Goal: Register for event/course

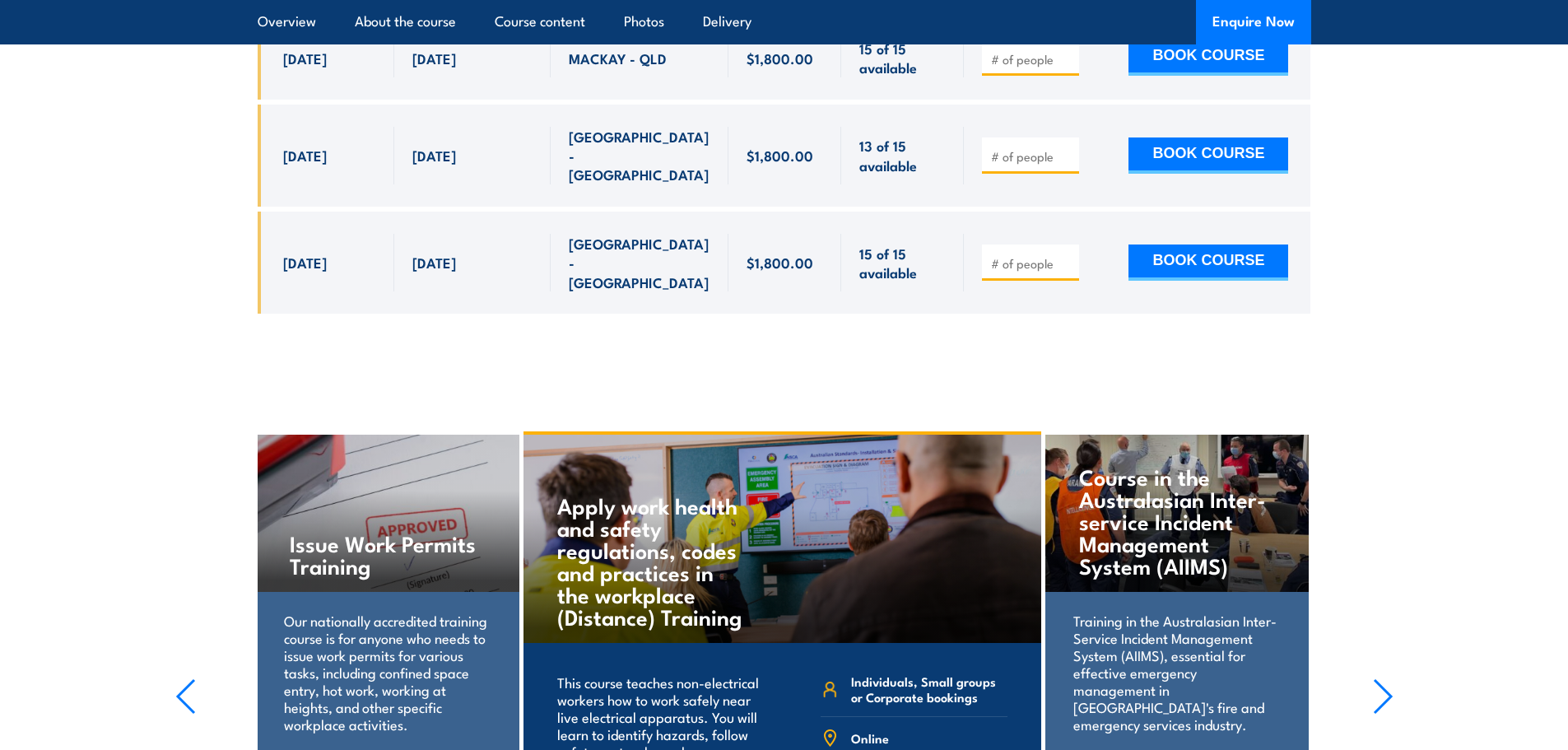
click at [1381, 679] on icon "button" at bounding box center [1383, 697] width 21 height 36
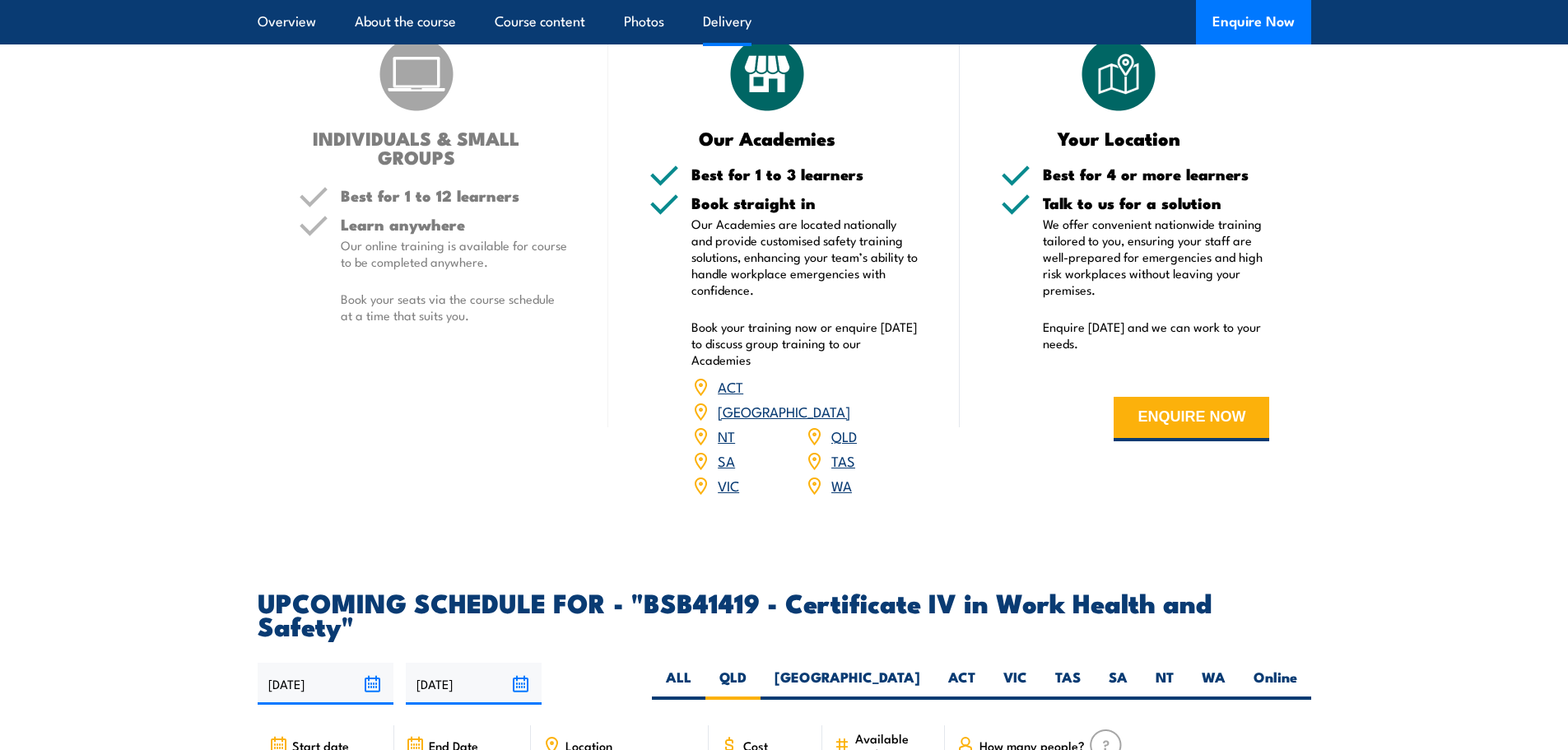
scroll to position [4777, 0]
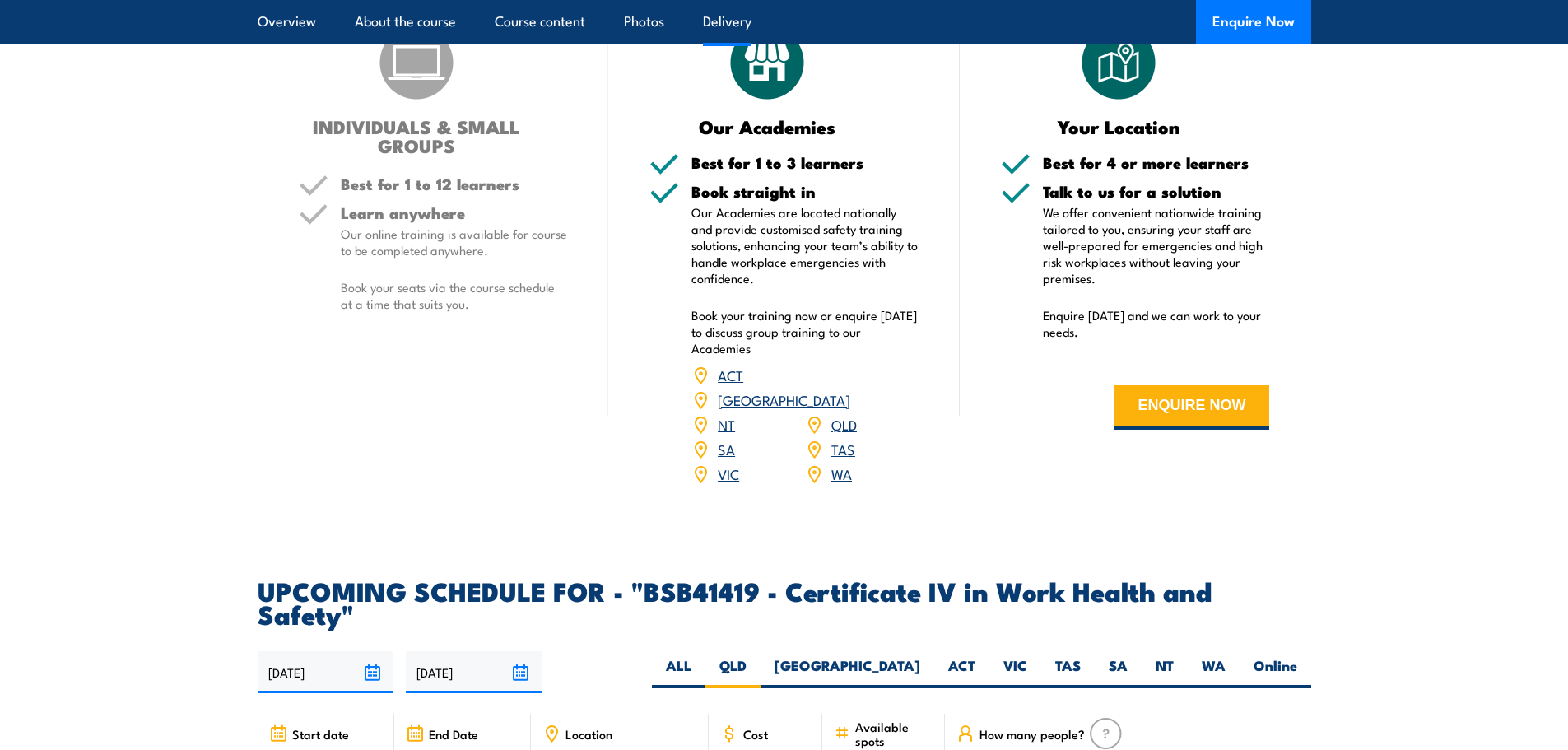
click at [439, 279] on p "Book your seats via the course schedule at a time that suits you." at bounding box center [455, 295] width 227 height 33
click at [1214, 385] on button "ENQUIRE NOW" at bounding box center [1191, 408] width 156 height 45
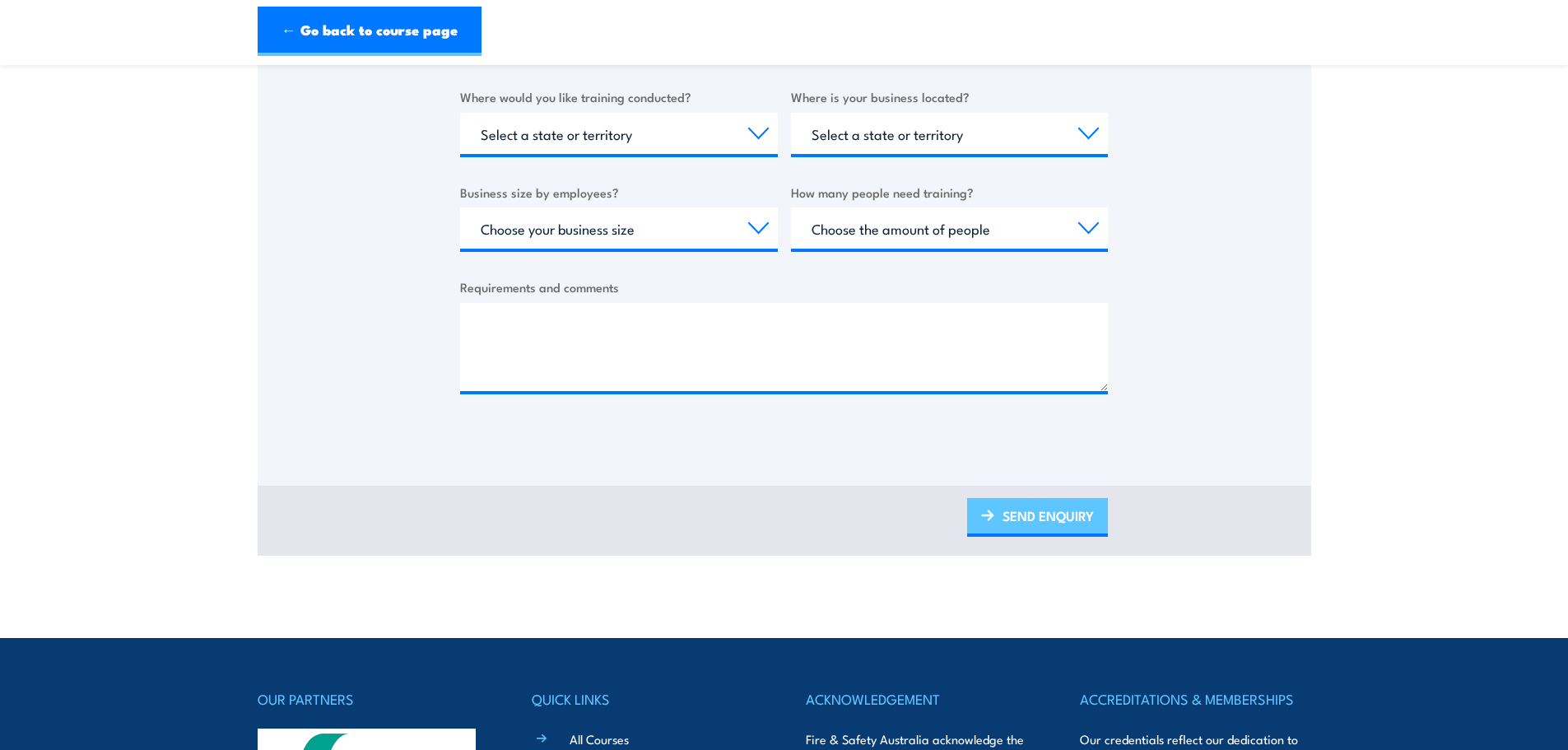
scroll to position [659, 0]
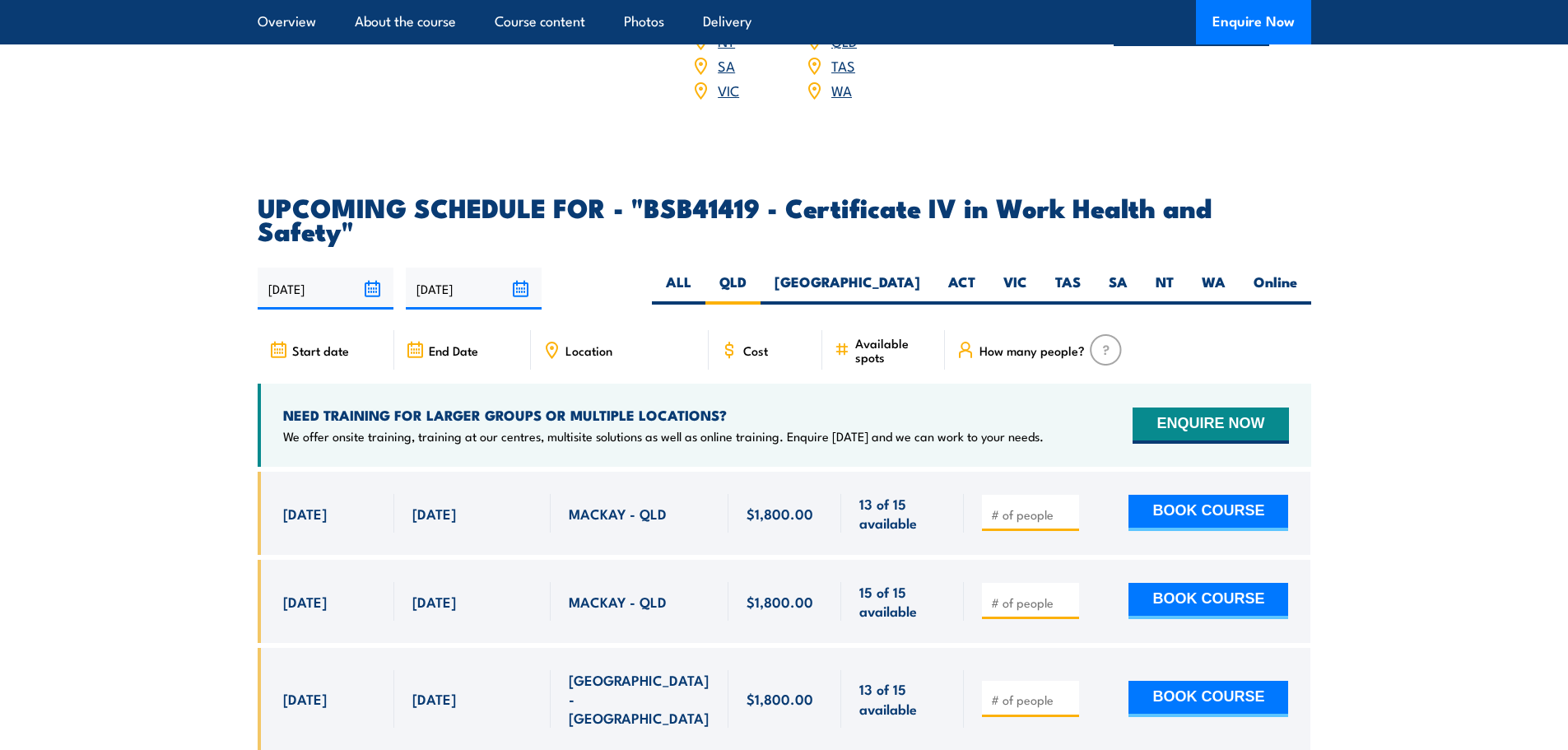
scroll to position [5129, 0]
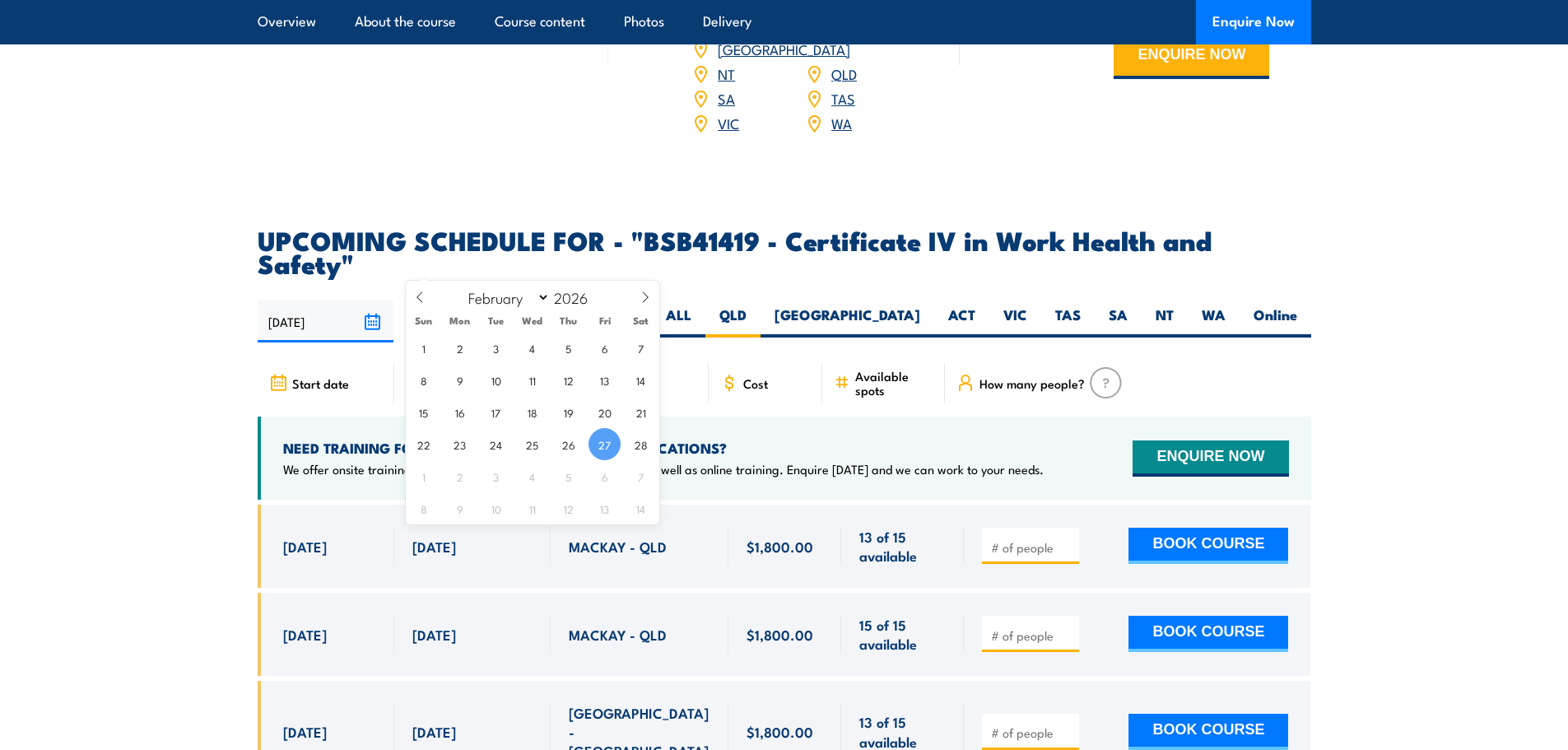
click at [523, 300] on input "27/02/2026" at bounding box center [474, 321] width 136 height 42
click at [587, 299] on input "2026" at bounding box center [577, 297] width 54 height 20
click at [598, 299] on span at bounding box center [598, 302] width 11 height 10
click at [601, 307] on div "January February March April May June July August September October November De…" at bounding box center [532, 298] width 190 height 34
click at [572, 302] on input "2025" at bounding box center [577, 297] width 54 height 20
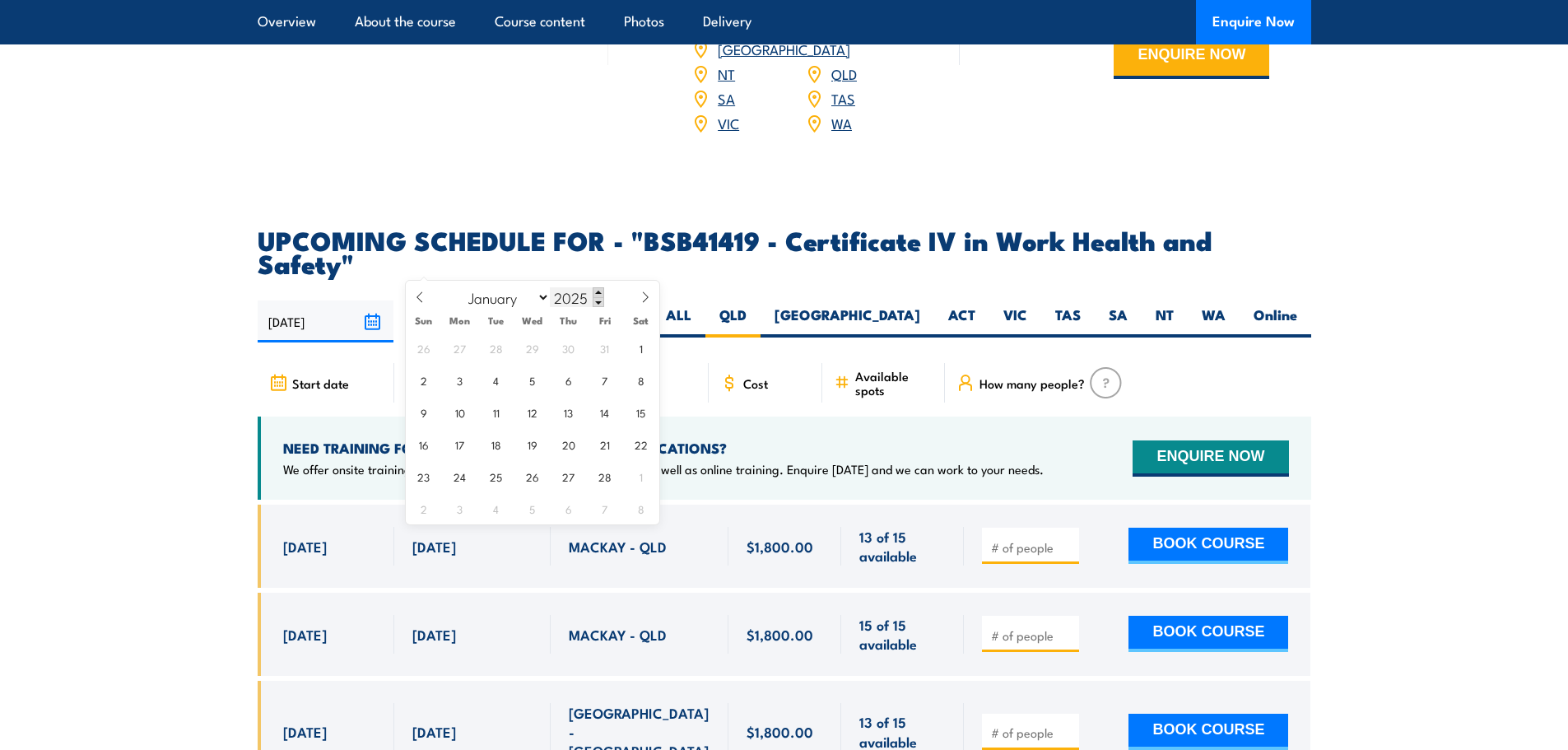
click at [597, 296] on span at bounding box center [598, 292] width 11 height 10
click at [598, 294] on span at bounding box center [598, 292] width 11 height 10
type input "2029"
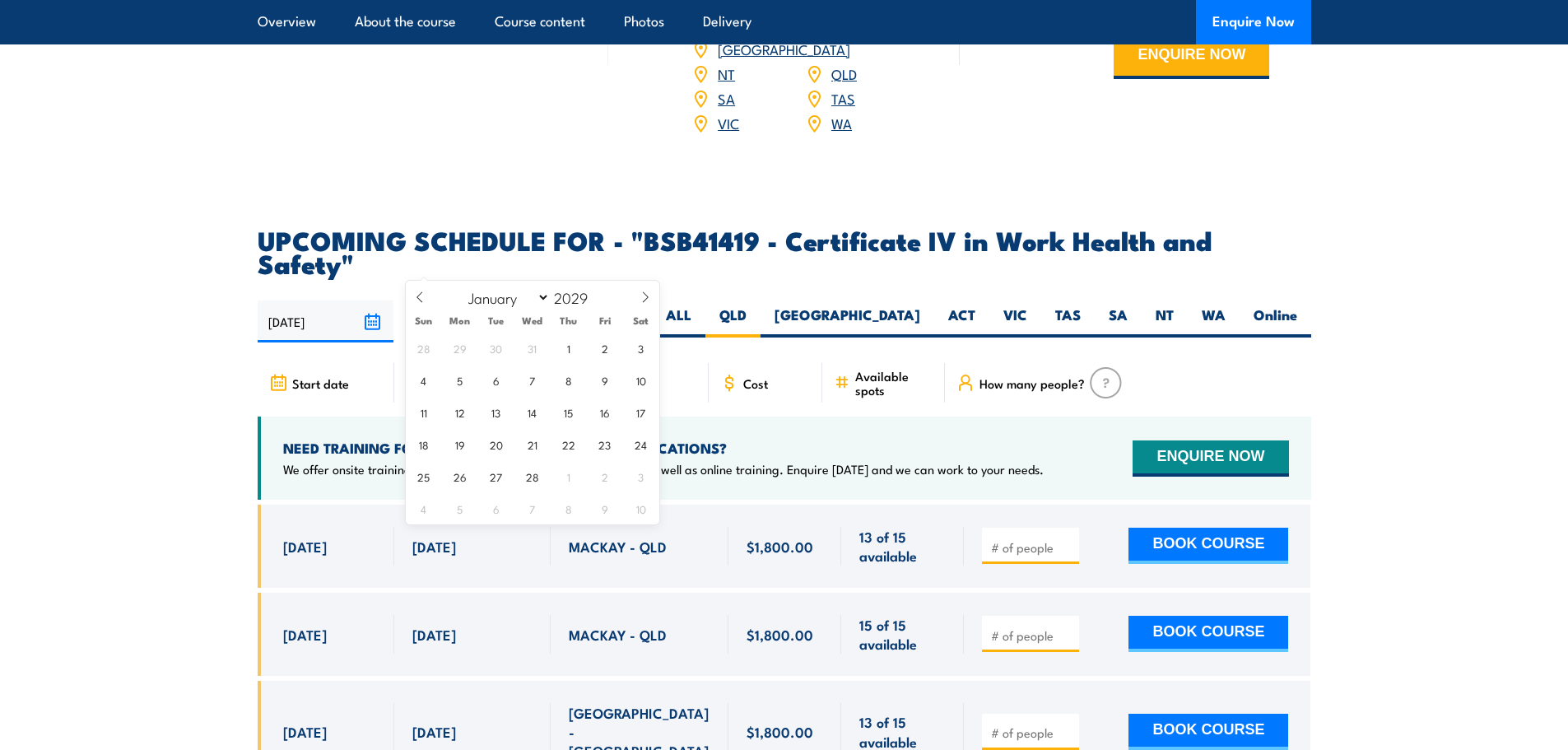
click at [598, 300] on div "31/08/2025 27/02/2026" at bounding box center [784, 321] width 1053 height 42
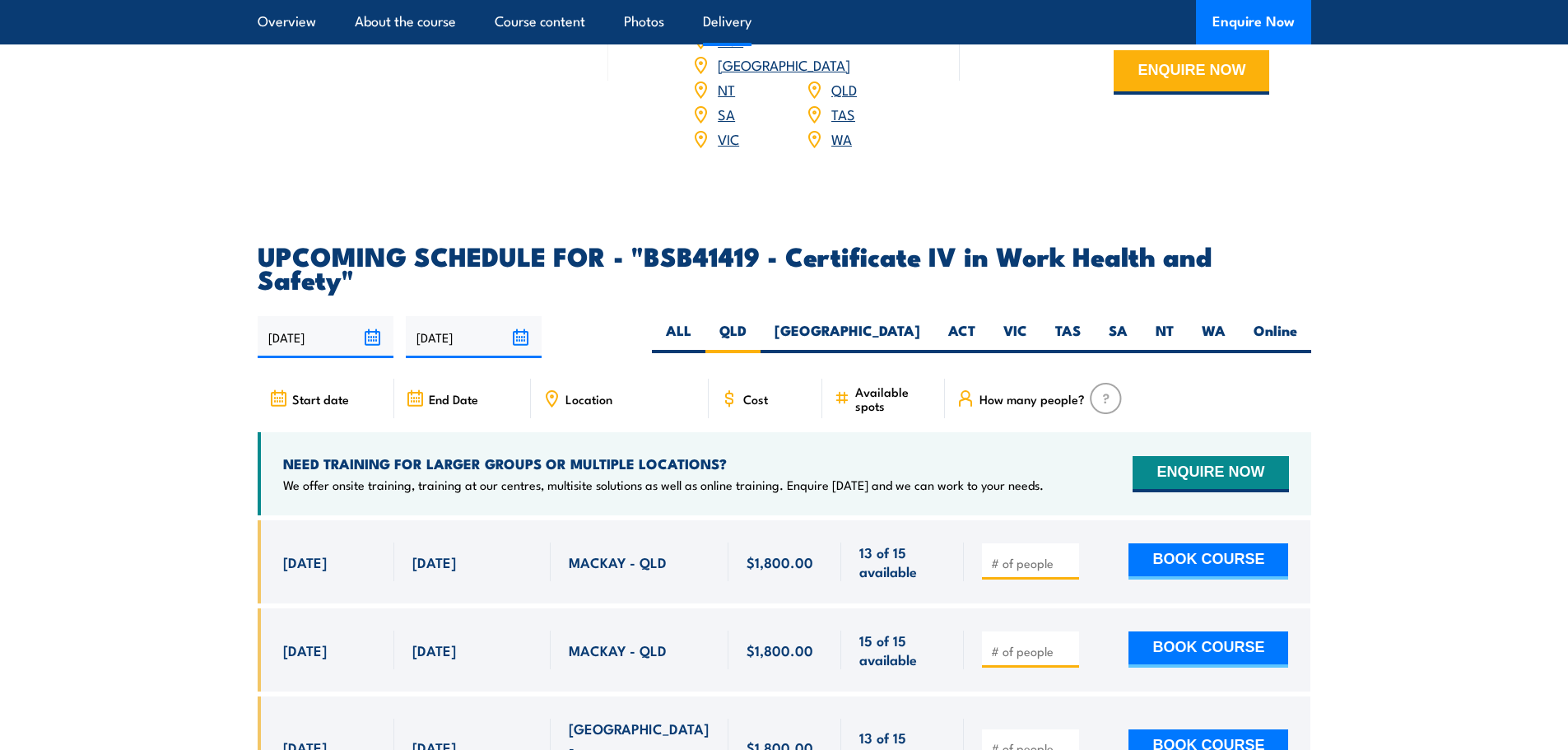
scroll to position [4964, 0]
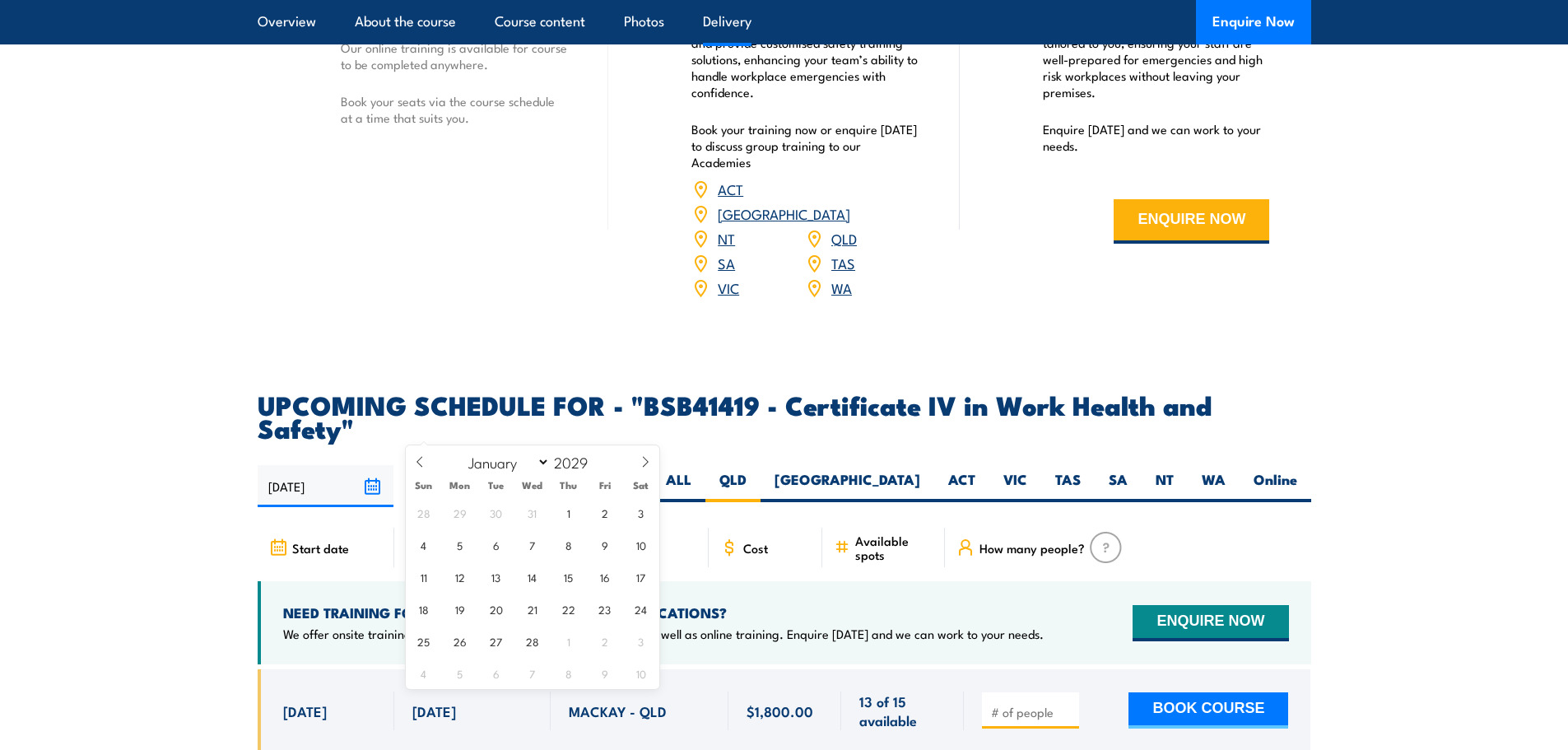
click at [517, 465] on input "27/02/2026" at bounding box center [474, 486] width 136 height 42
click at [514, 467] on select "January February March April May June July August September October November De…" at bounding box center [505, 462] width 89 height 21
select select "4"
click at [461, 451] on select "January February March April May June July August September October November De…" at bounding box center [505, 462] width 89 height 21
click at [575, 465] on input "2029" at bounding box center [577, 462] width 54 height 20
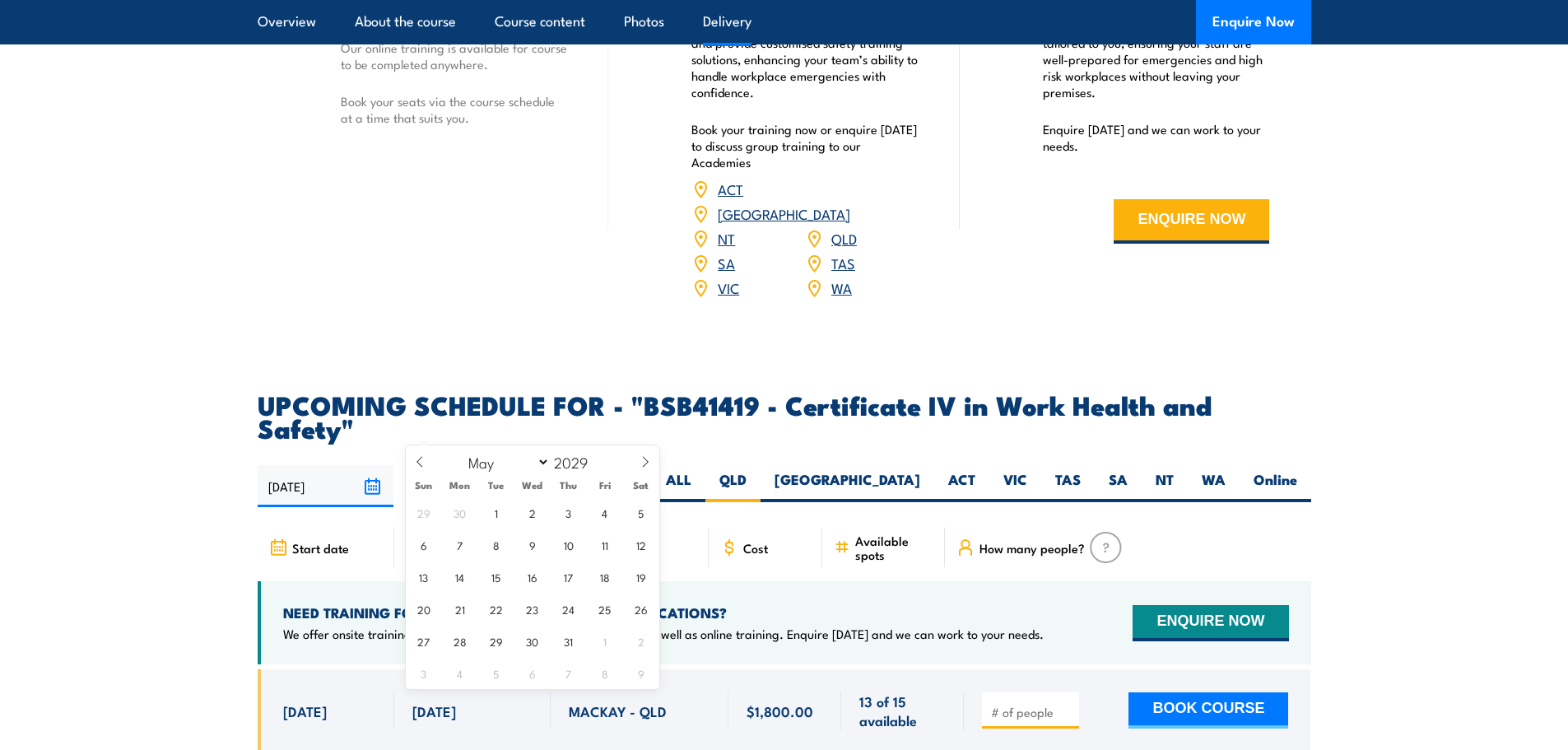
click at [489, 465] on input "27/02/2026" at bounding box center [474, 486] width 136 height 42
click at [486, 465] on input "27/02/2026" at bounding box center [474, 486] width 136 height 42
drag, startPoint x: 487, startPoint y: 426, endPoint x: 475, endPoint y: 426, distance: 12.0
click at [475, 465] on input "27/02/2026" at bounding box center [474, 486] width 136 height 42
click at [526, 465] on input "27/02/2026" at bounding box center [474, 486] width 136 height 42
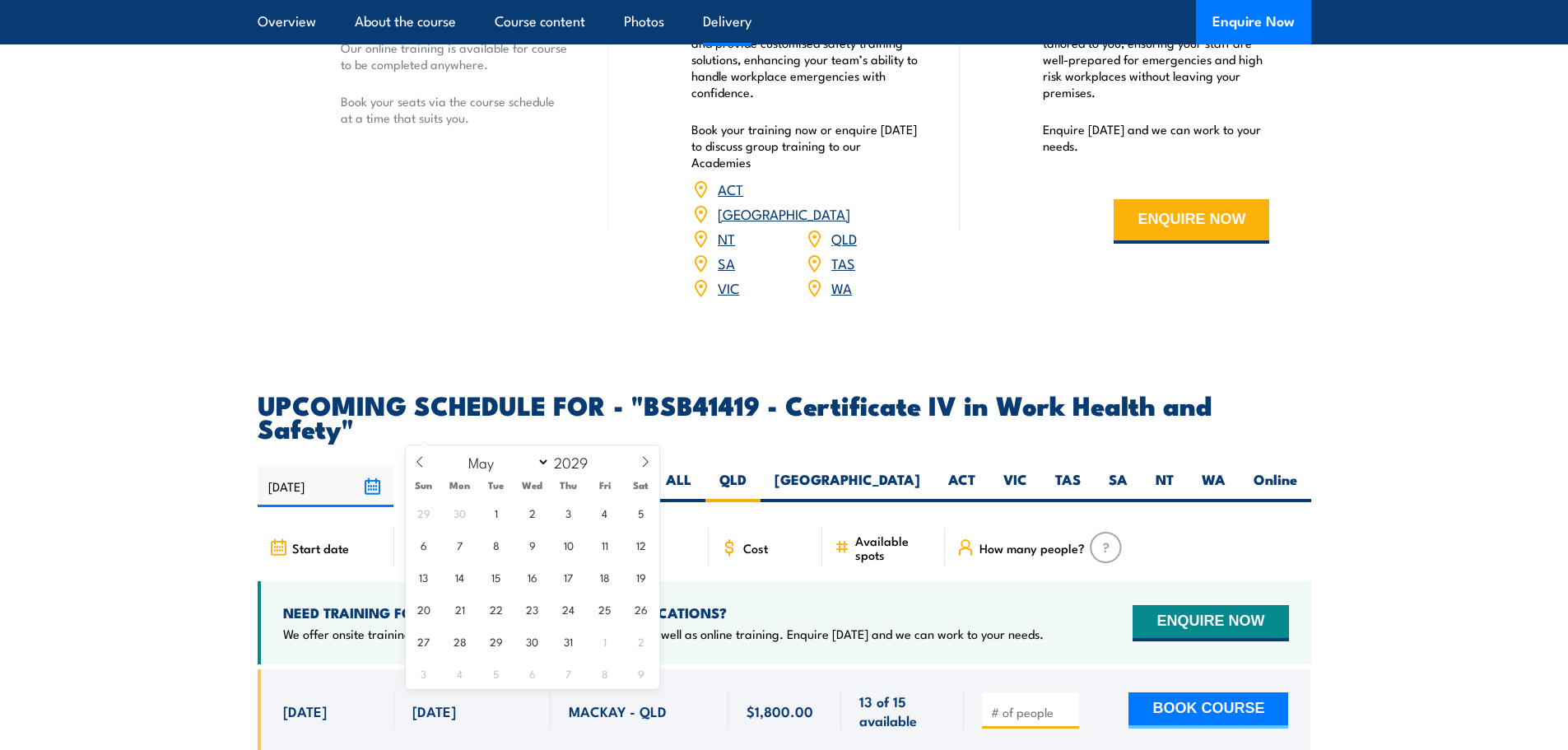
click at [524, 465] on input "27/02/2026" at bounding box center [474, 486] width 136 height 42
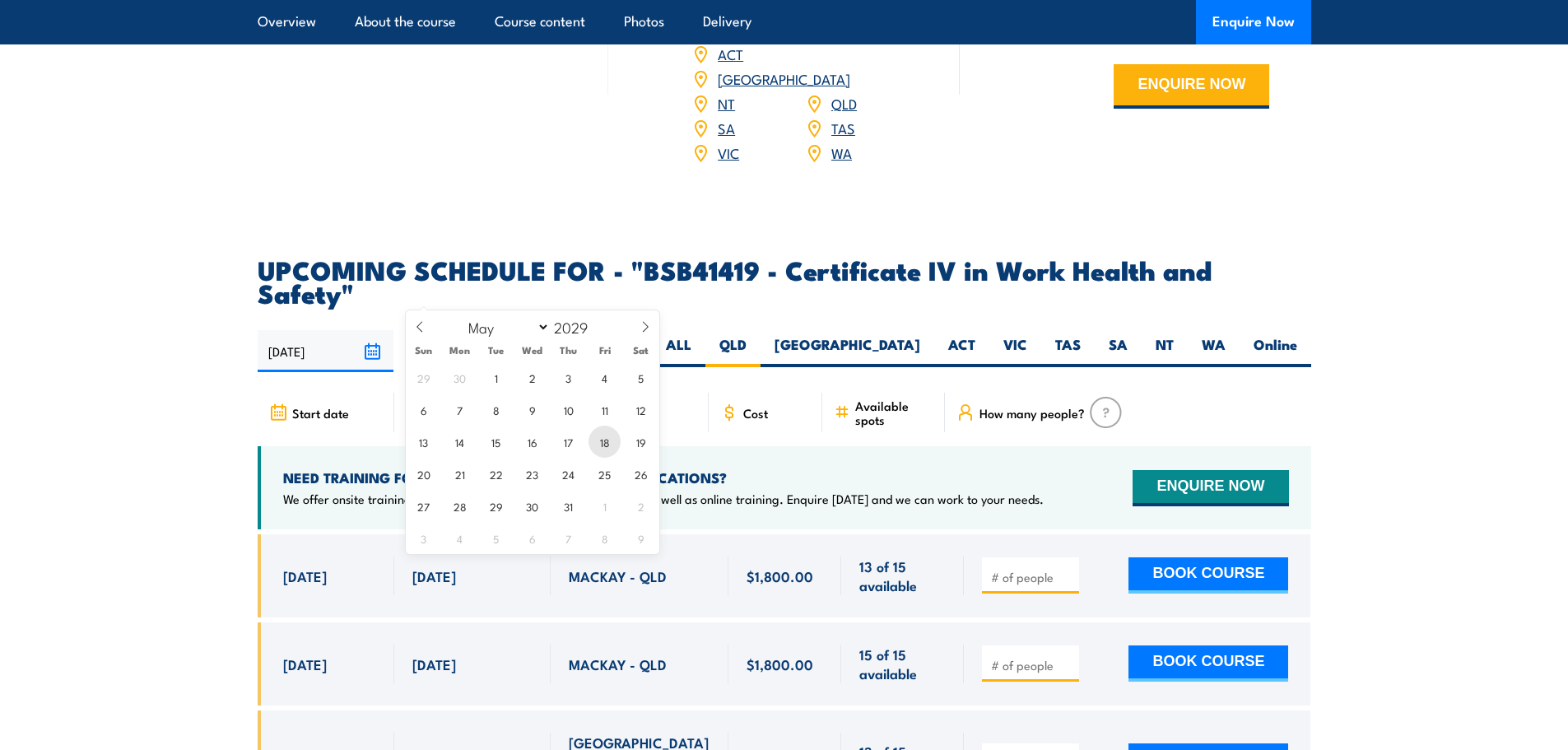
scroll to position [5129, 0]
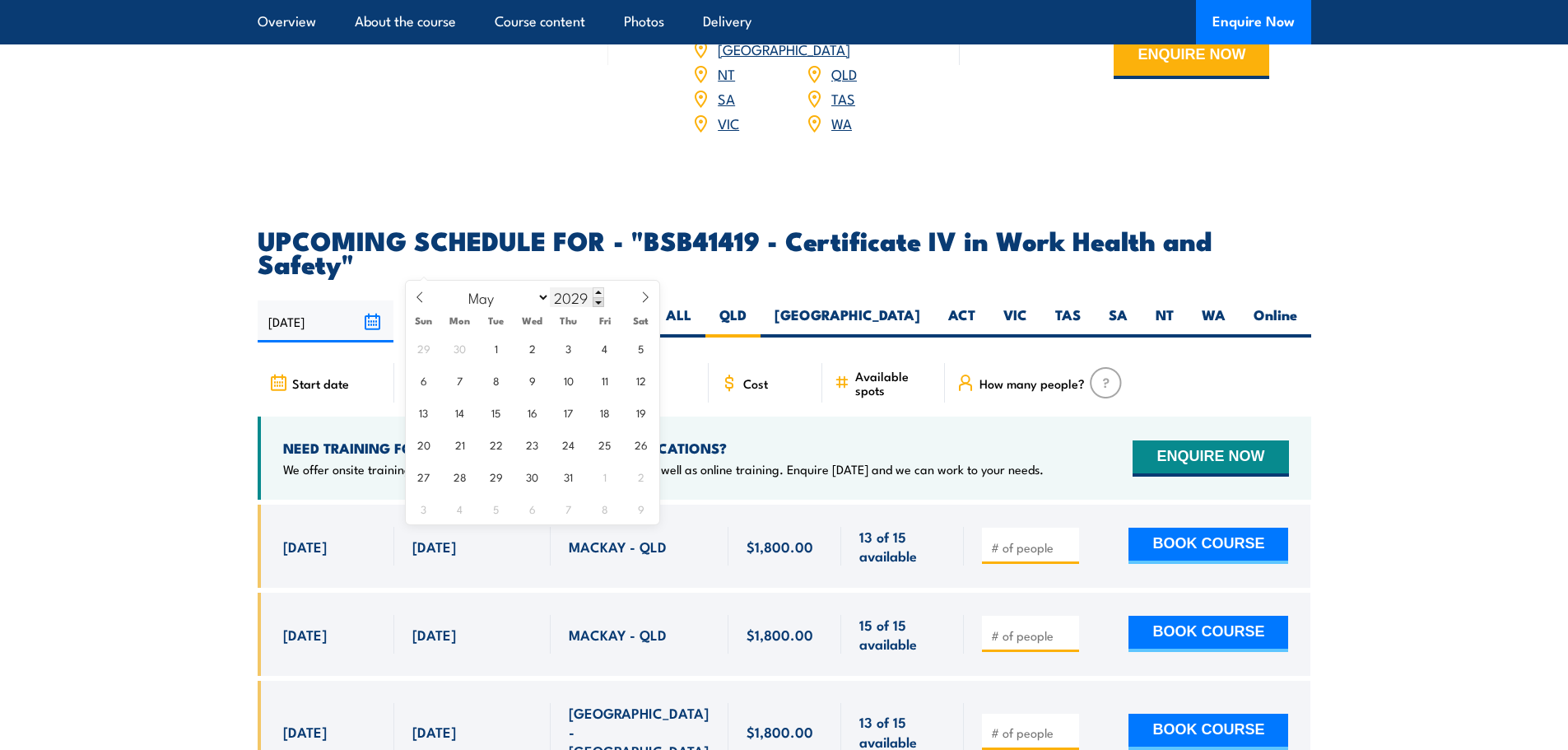
click at [573, 304] on input "2029" at bounding box center [577, 297] width 54 height 20
click at [500, 383] on span "8" at bounding box center [496, 380] width 32 height 32
type input "08/05/2029"
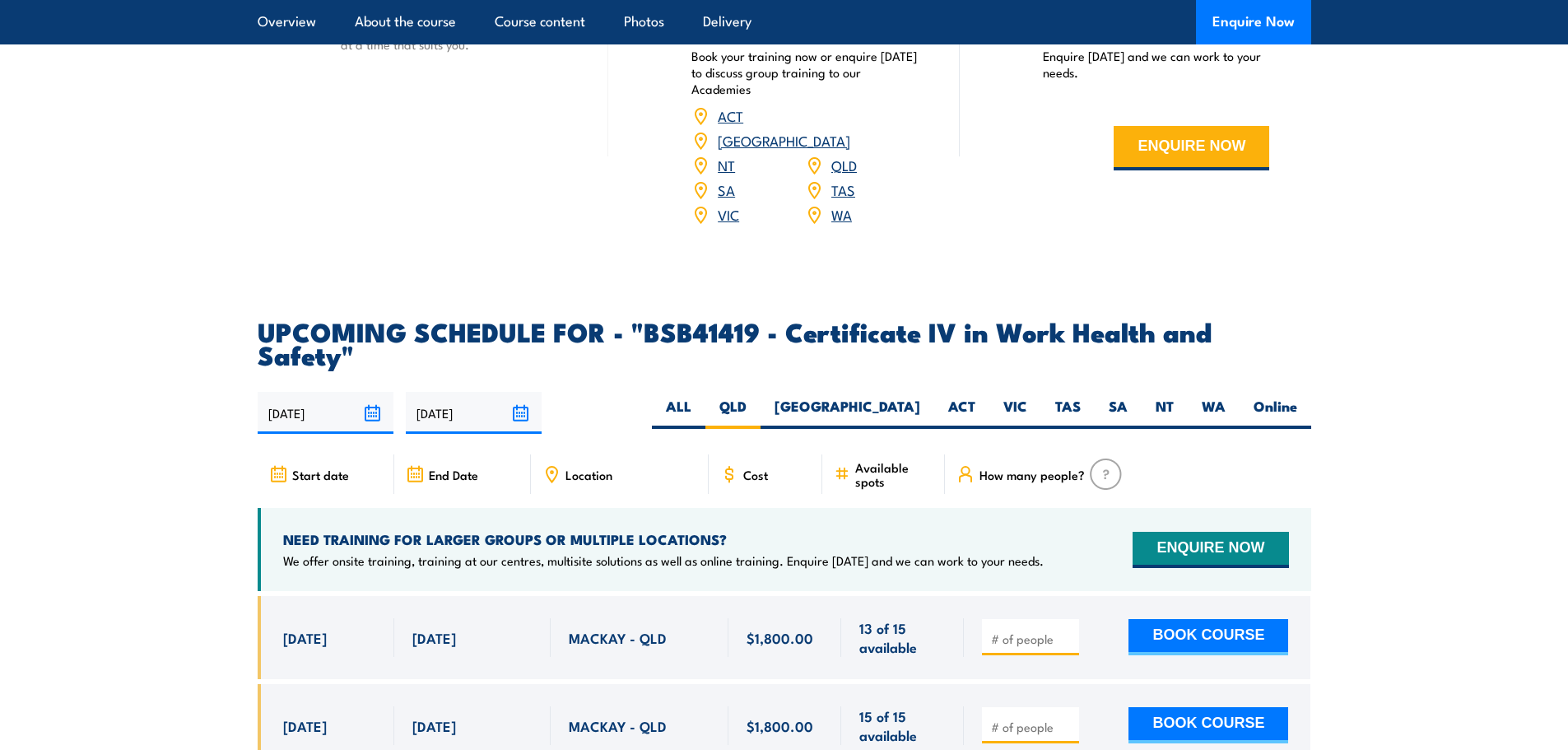
scroll to position [5046, 0]
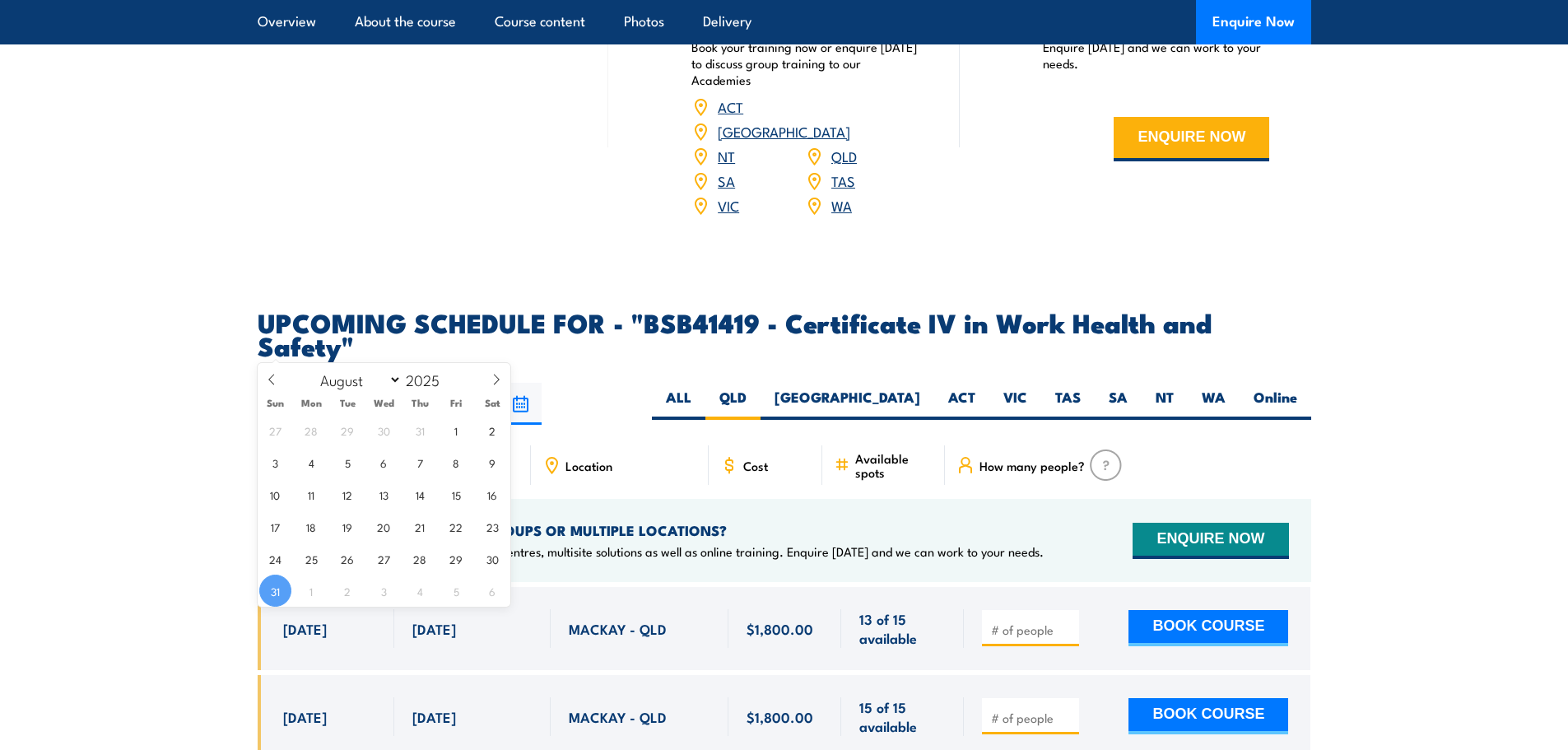
click at [377, 383] on input "31/08/2025" at bounding box center [325, 404] width 136 height 42
click at [503, 382] on span at bounding box center [496, 385] width 28 height 45
select select "8"
click at [313, 461] on span "8" at bounding box center [311, 463] width 32 height 32
type input "08/09/2025"
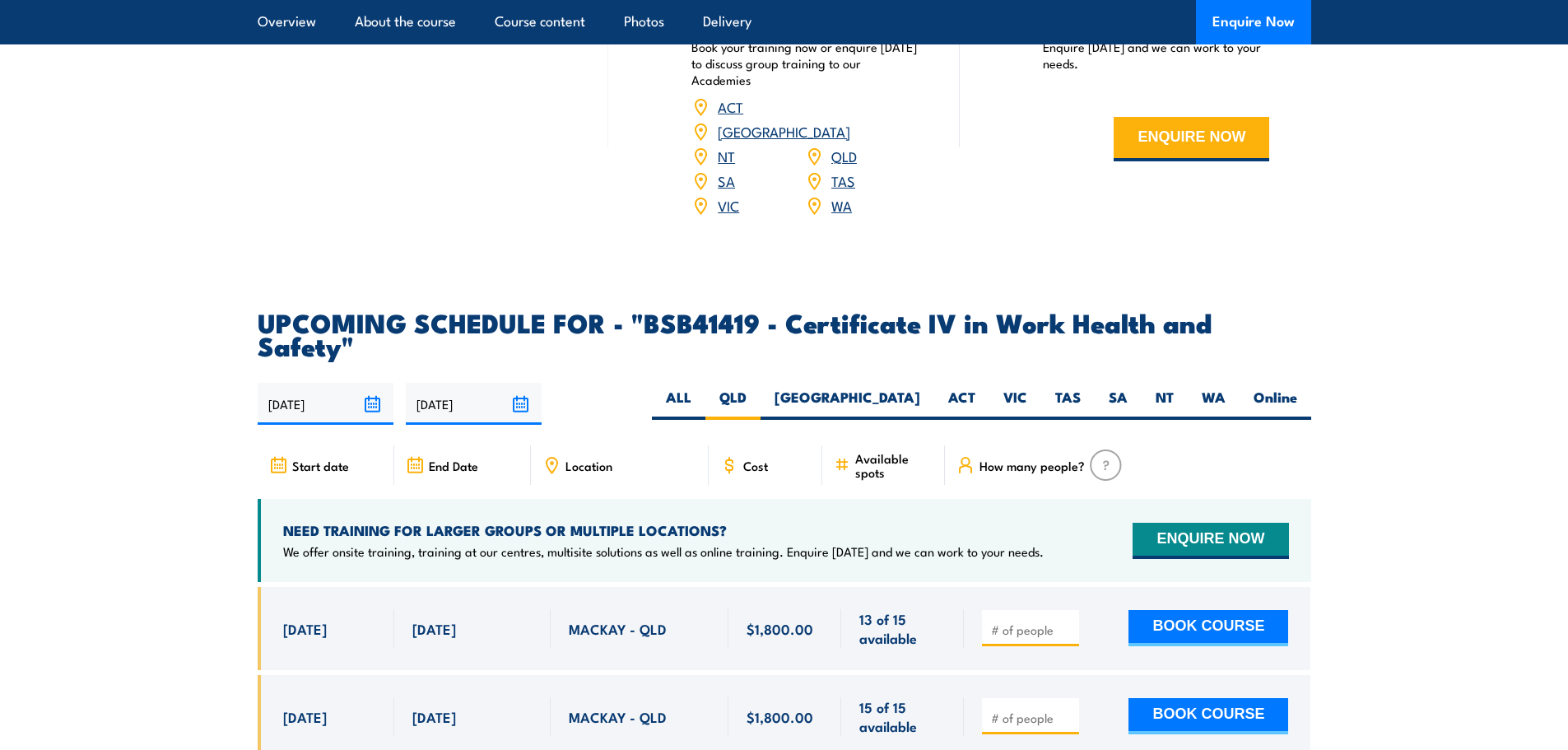
click at [513, 383] on input "08/05/2029" at bounding box center [474, 404] width 136 height 42
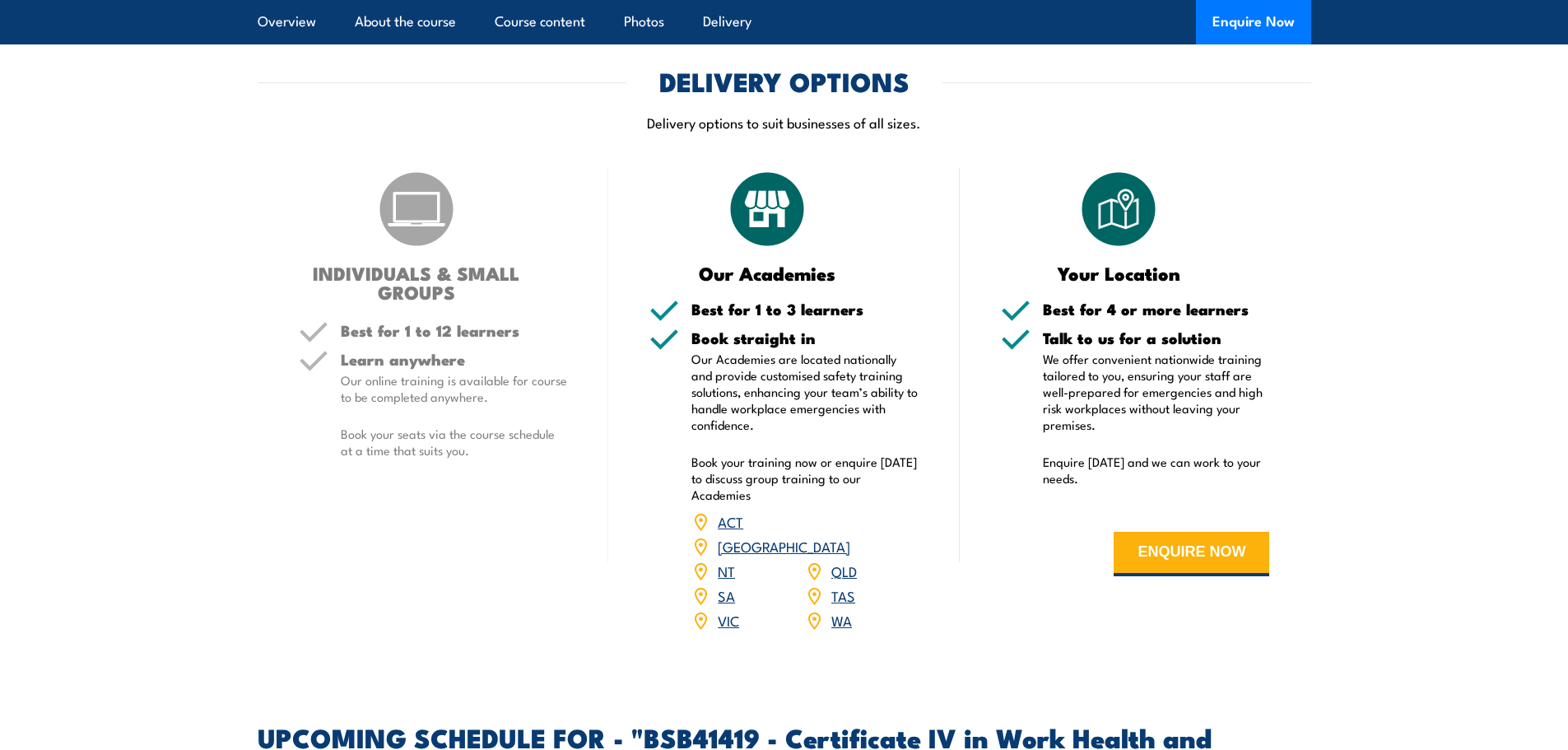
scroll to position [4716, 0]
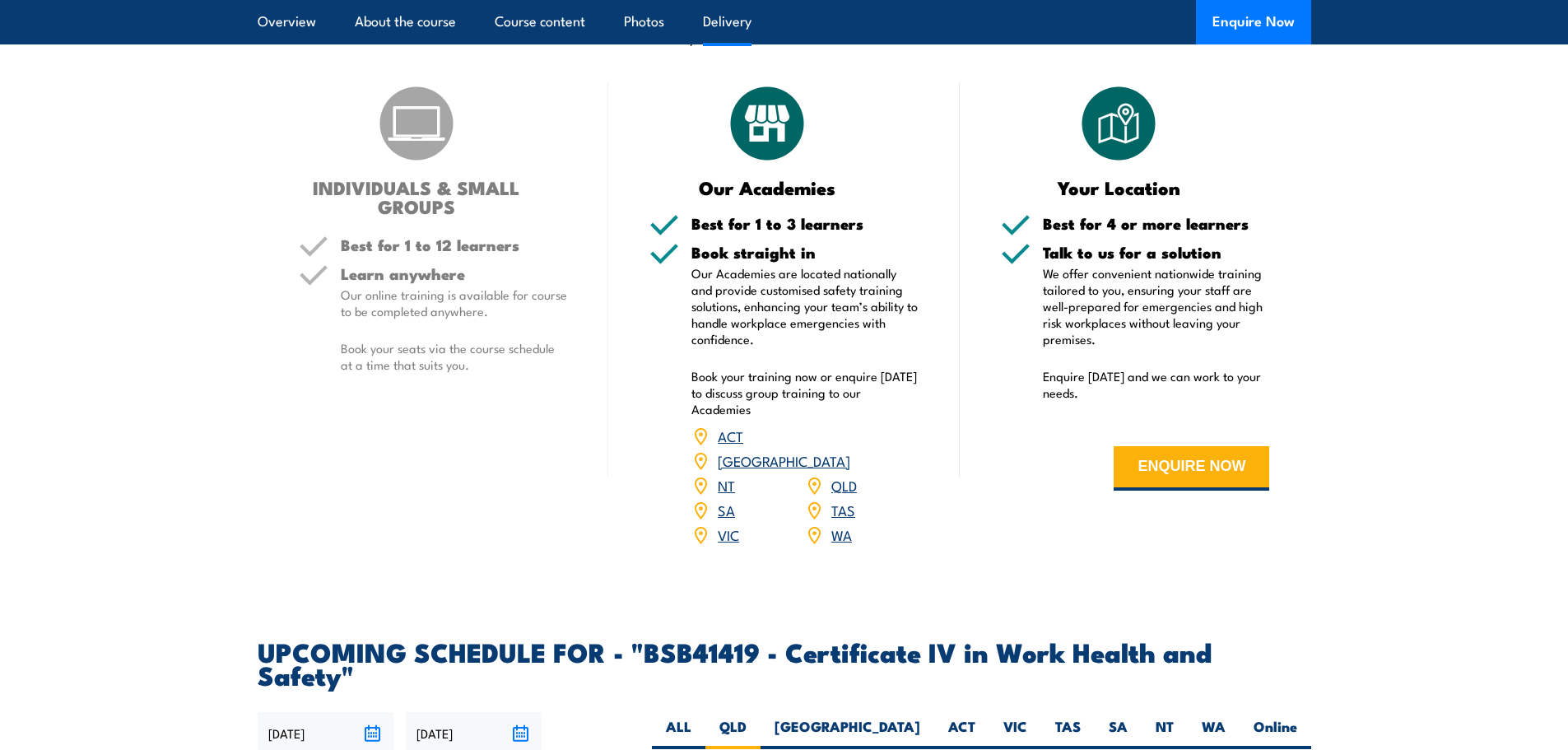
click at [858, 474] on div "QLD" at bounding box center [862, 486] width 114 height 24
click at [847, 475] on link "QLD" at bounding box center [844, 484] width 25 height 20
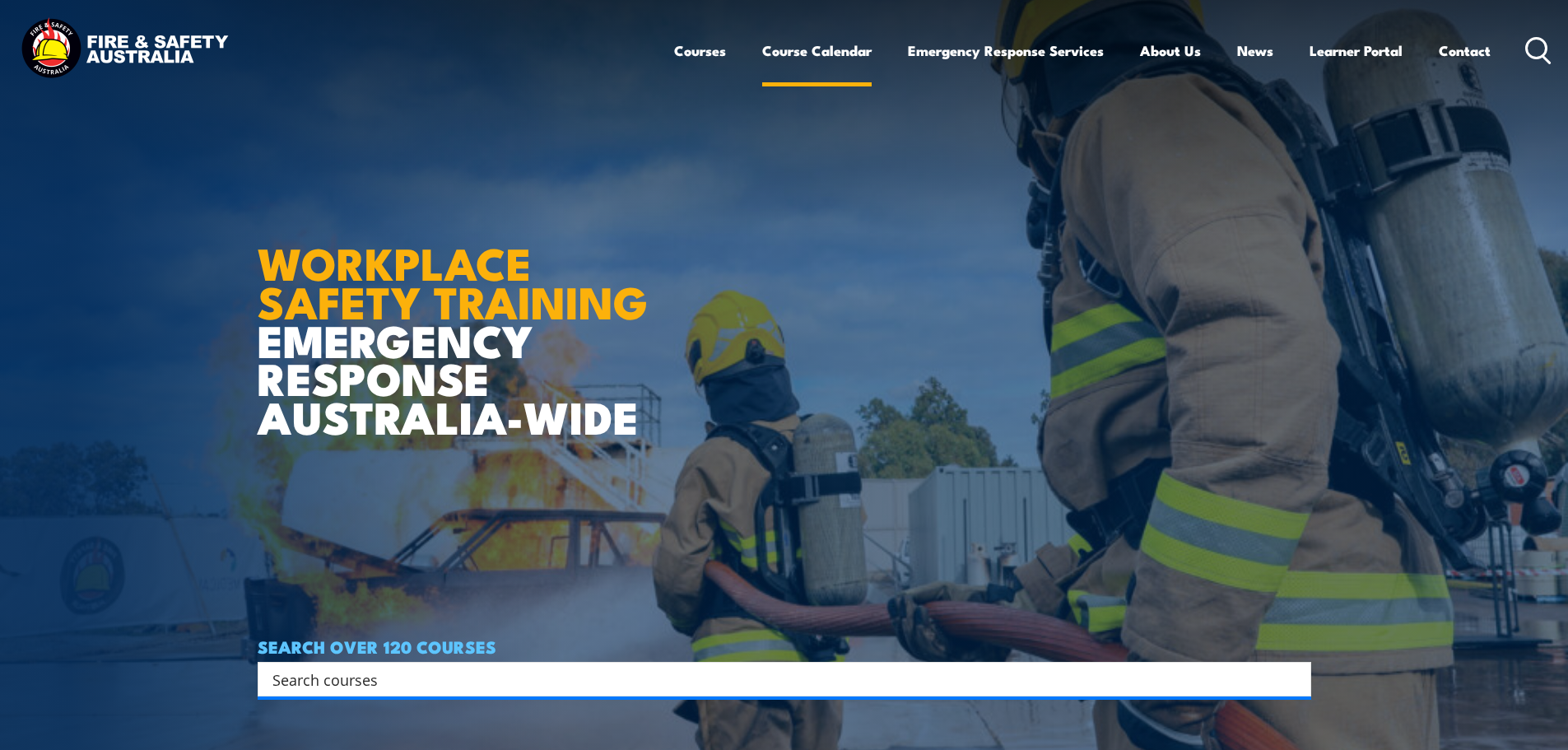
click at [839, 54] on link "Course Calendar" at bounding box center [817, 50] width 109 height 44
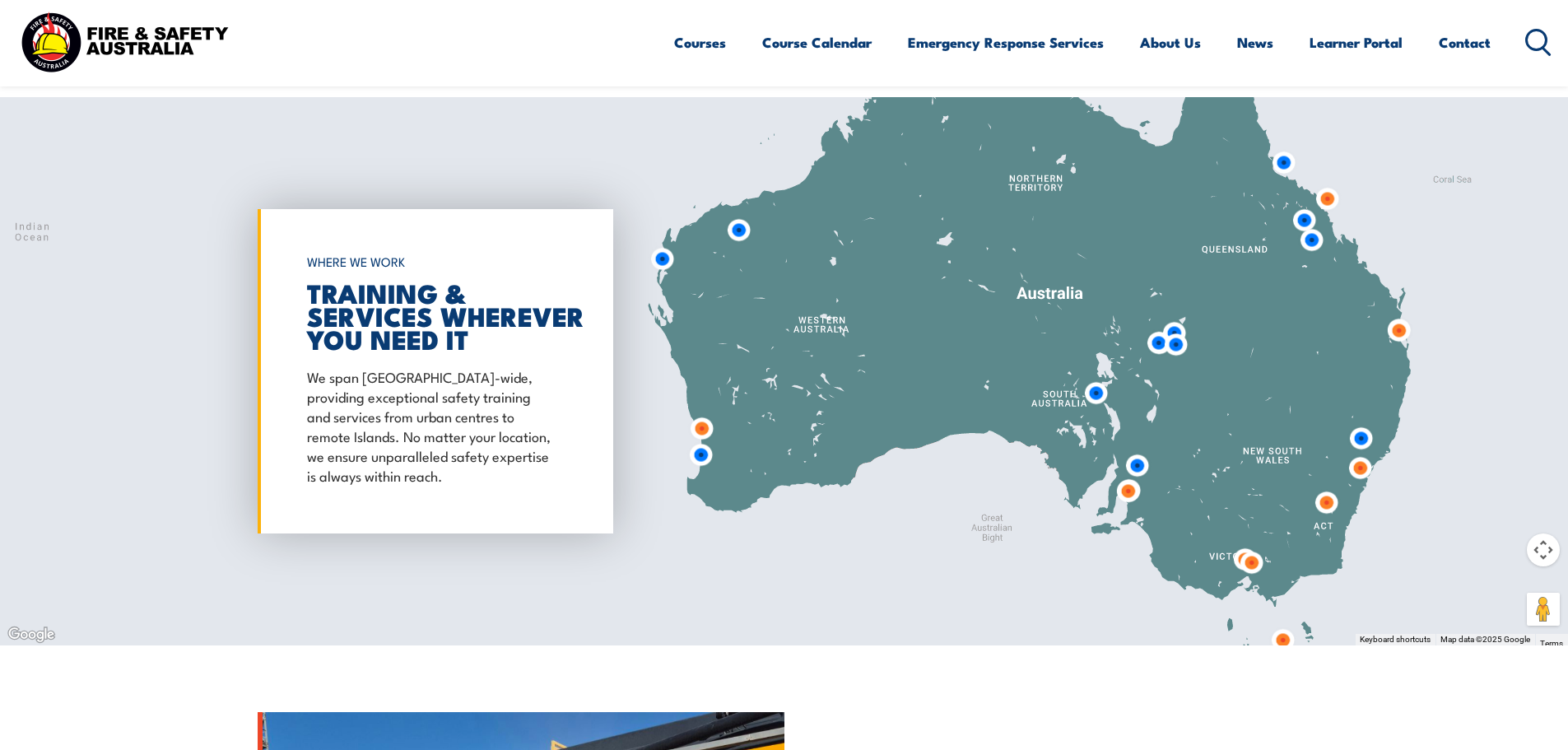
scroll to position [1318, 0]
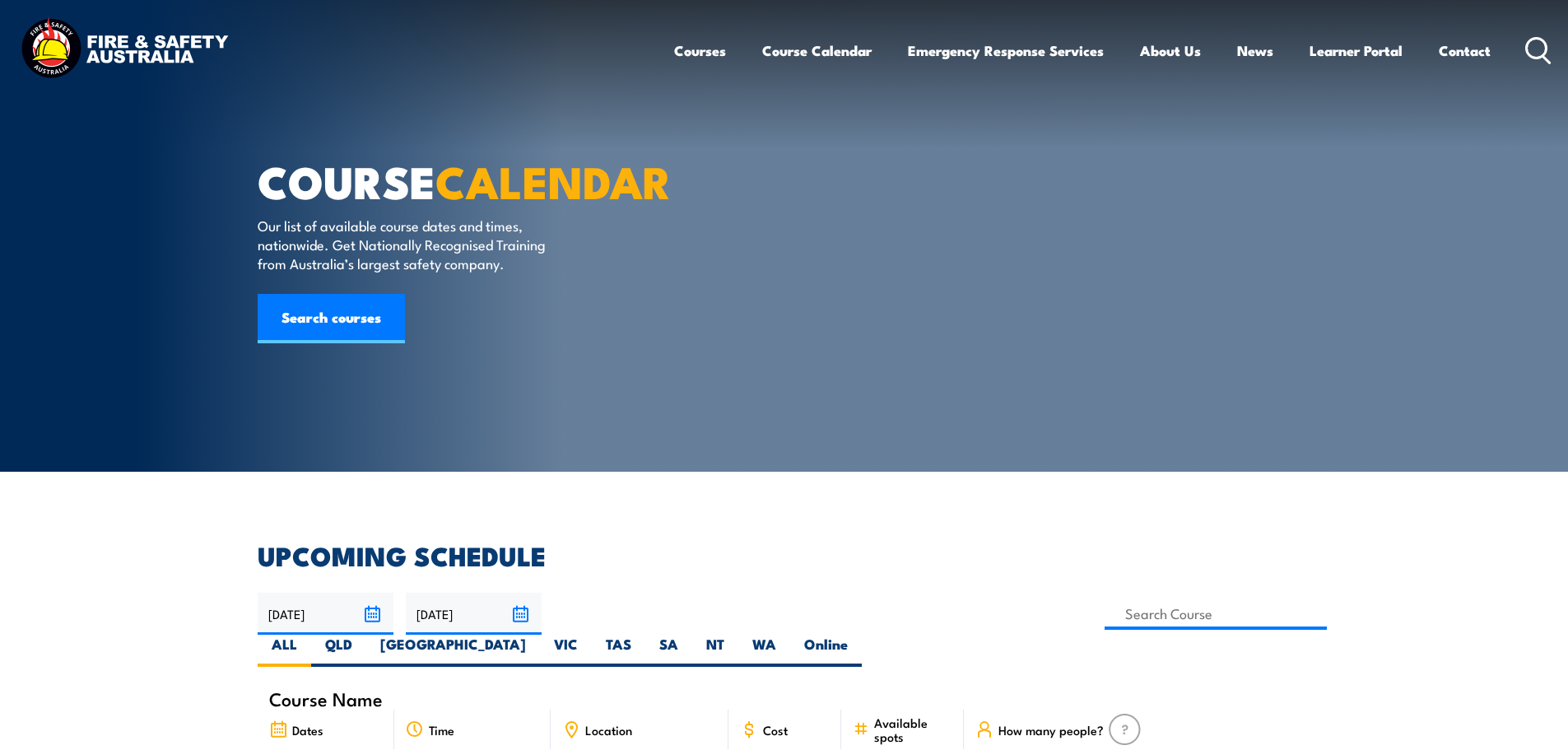
scroll to position [329, 0]
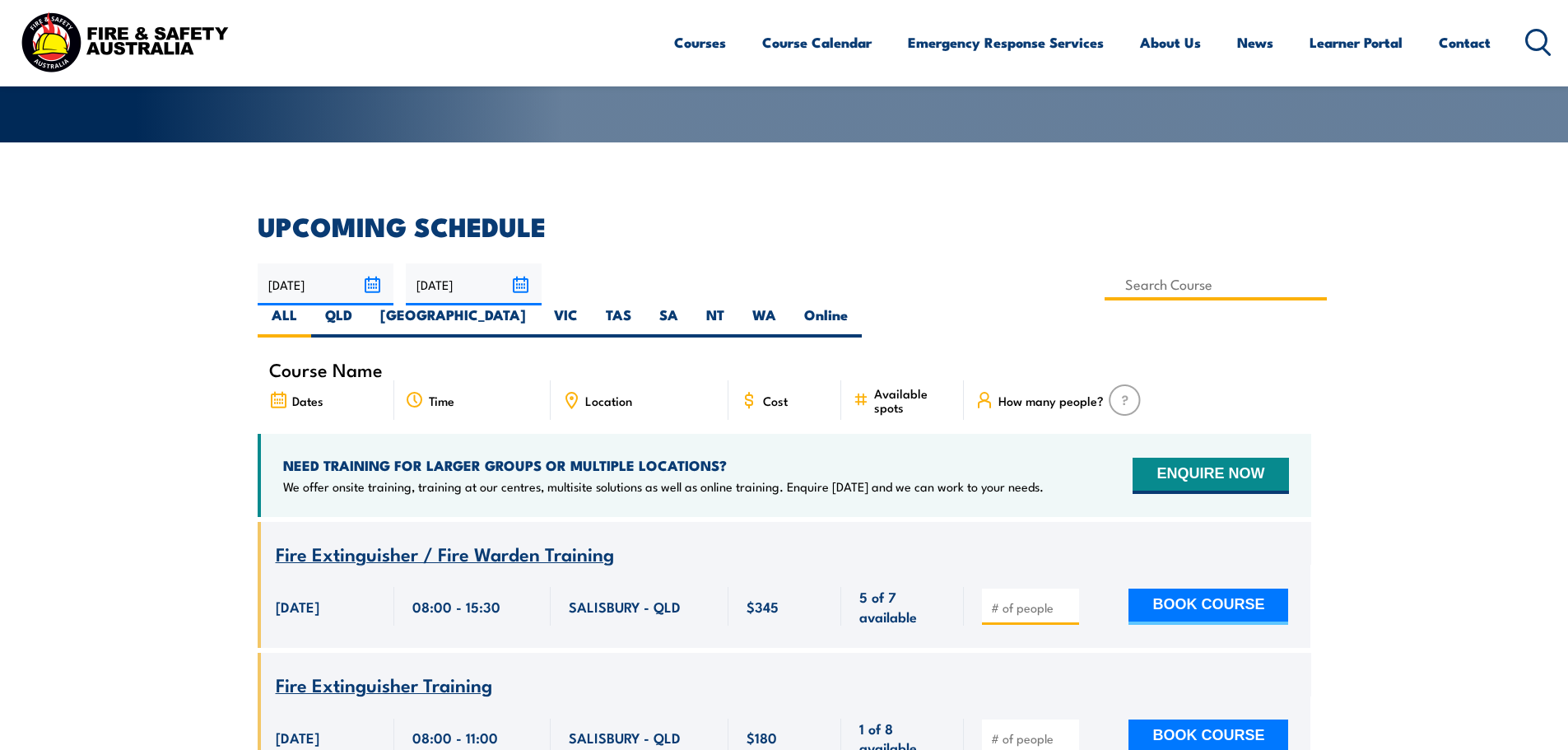
click at [1105, 287] on input at bounding box center [1216, 285] width 223 height 32
type input "Chief Fire Warden Training"
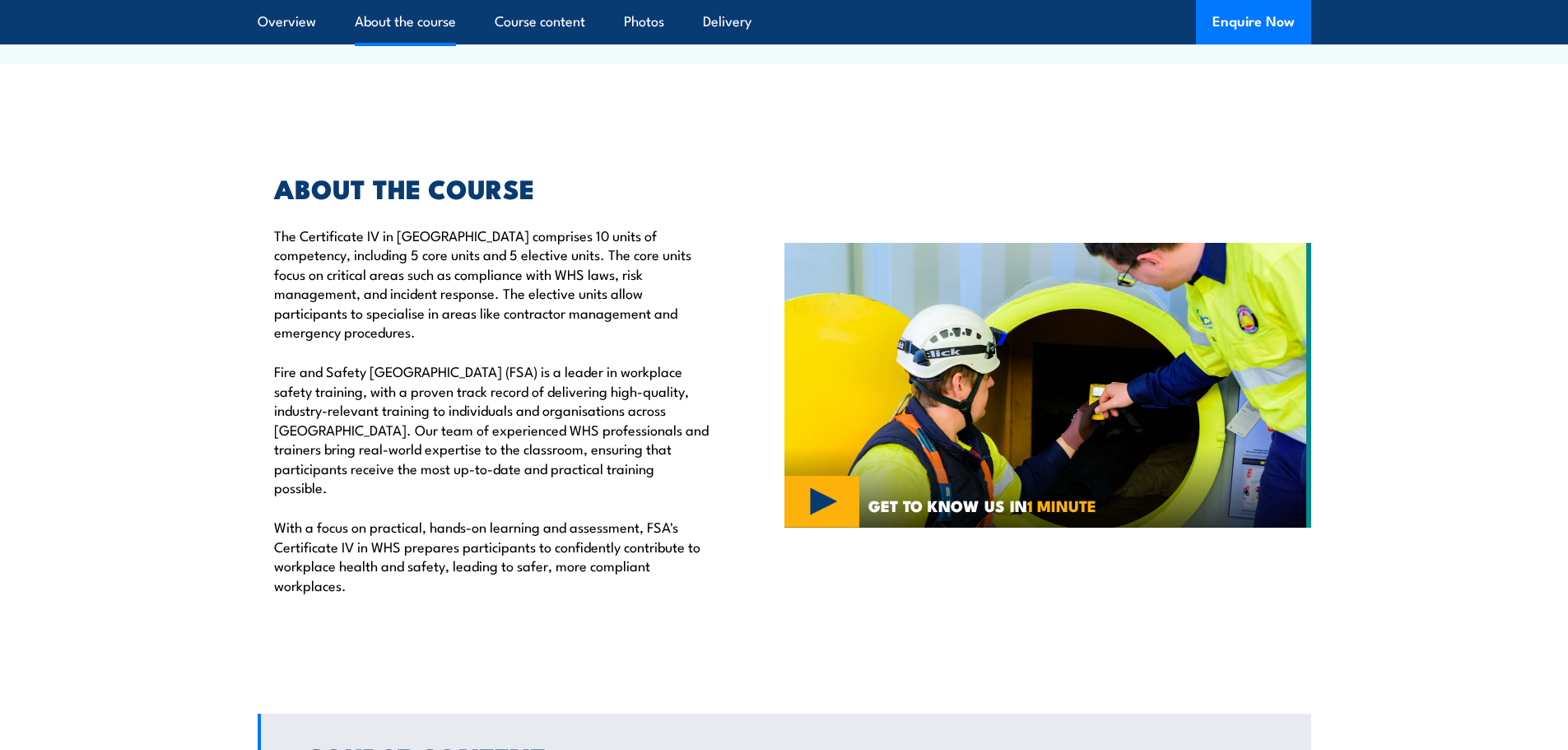
scroll to position [927, 0]
